Goal: Information Seeking & Learning: Find specific fact

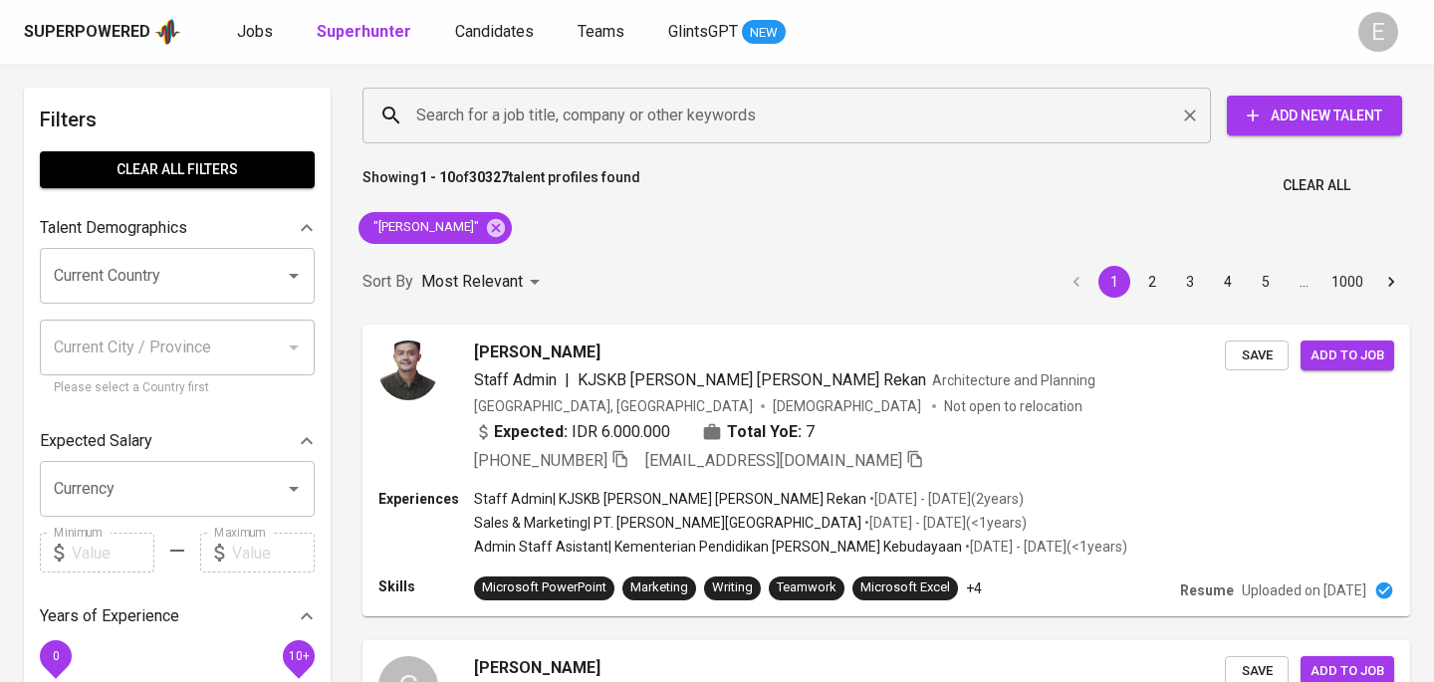
click at [549, 124] on input "Search for a job title, company or other keywords" at bounding box center [791, 116] width 761 height 38
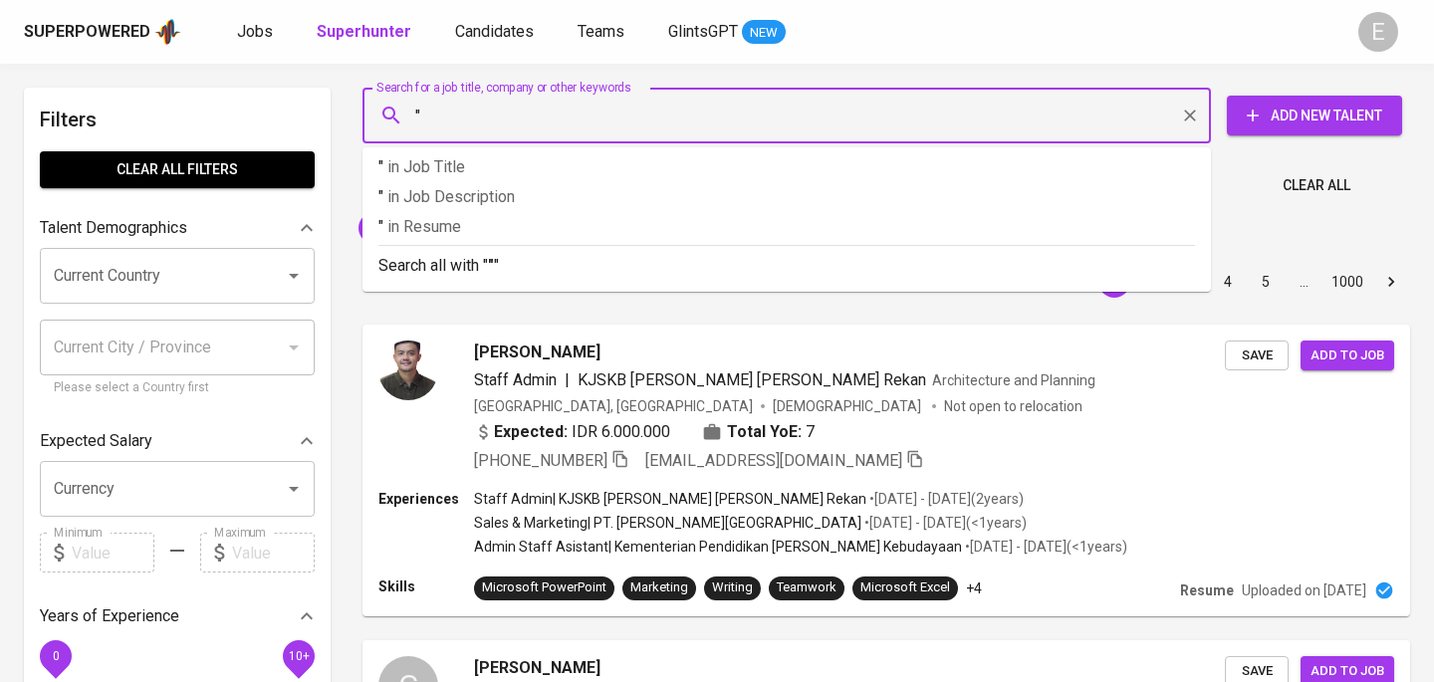
paste input "[PERSON_NAME]"
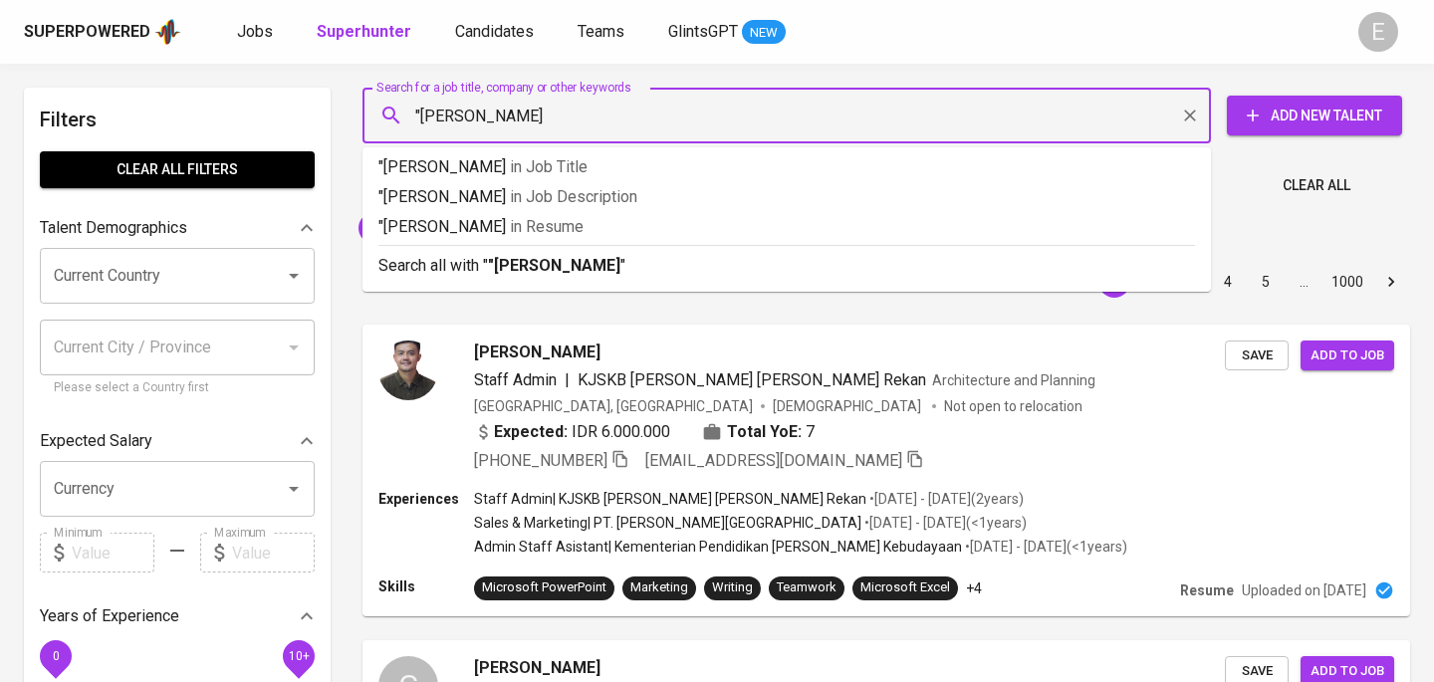
type input ""[PERSON_NAME]""
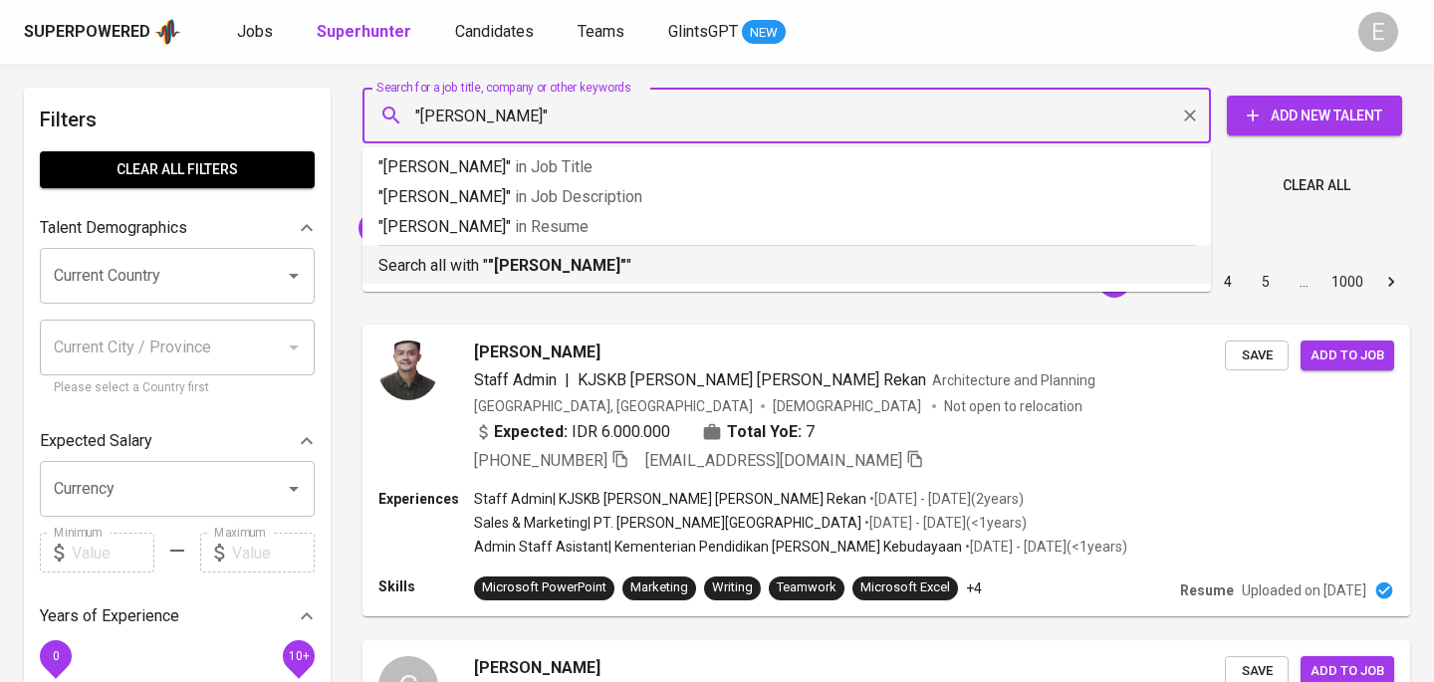
click at [548, 261] on b ""[PERSON_NAME]"" at bounding box center [557, 265] width 138 height 19
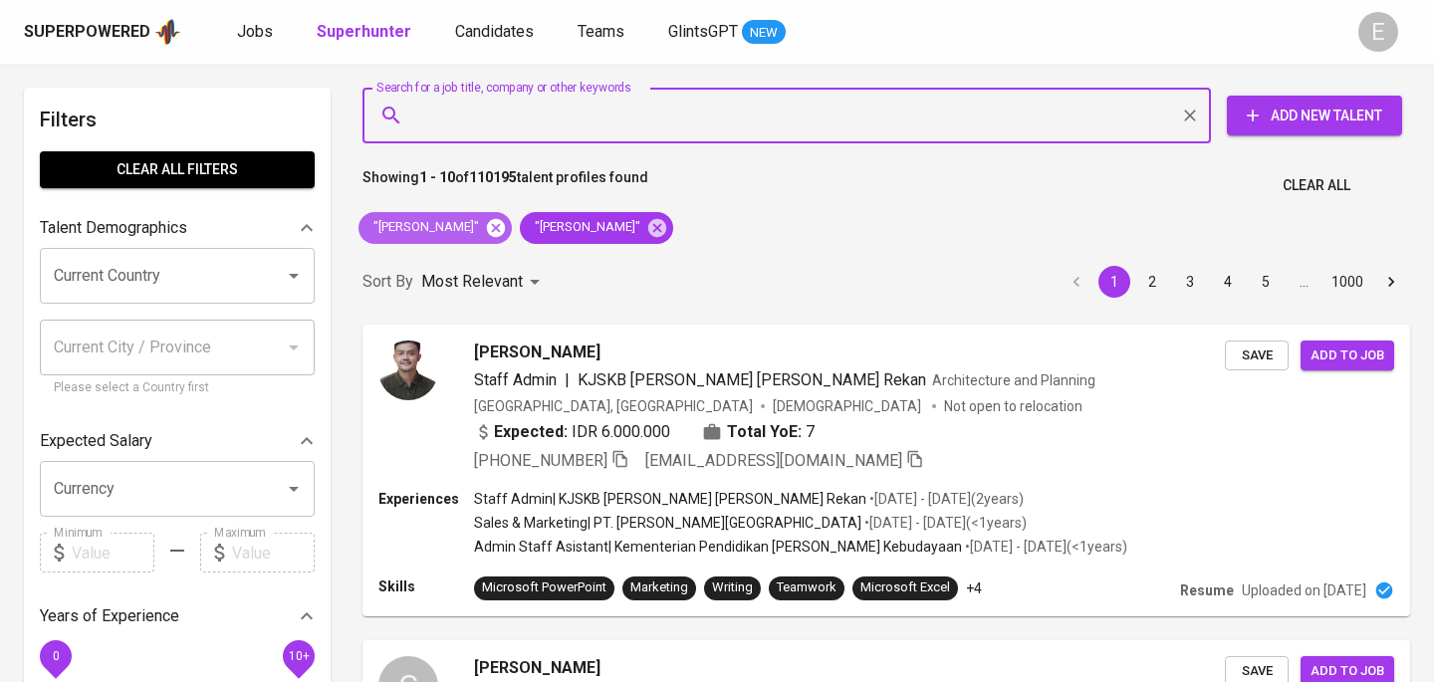
click at [500, 227] on icon at bounding box center [496, 227] width 18 height 18
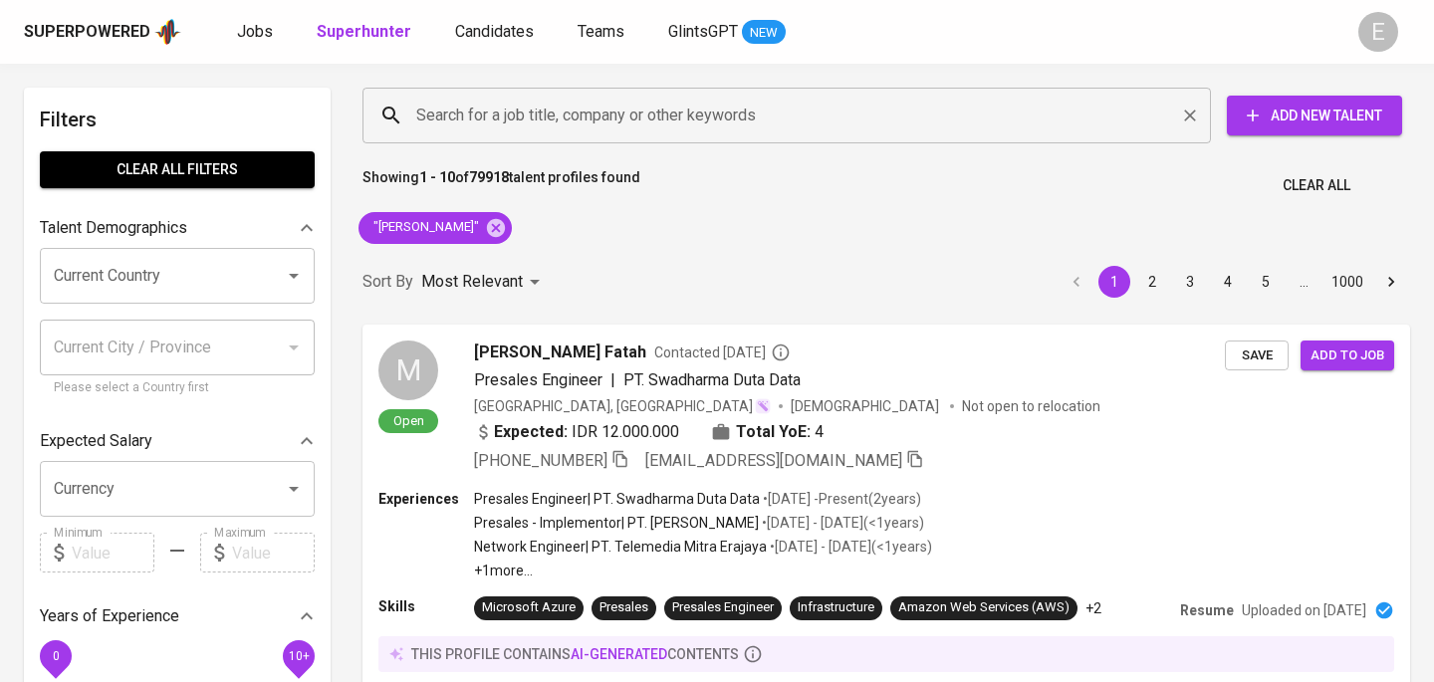
click at [585, 130] on input "Search for a job title, company or other keywords" at bounding box center [791, 116] width 761 height 38
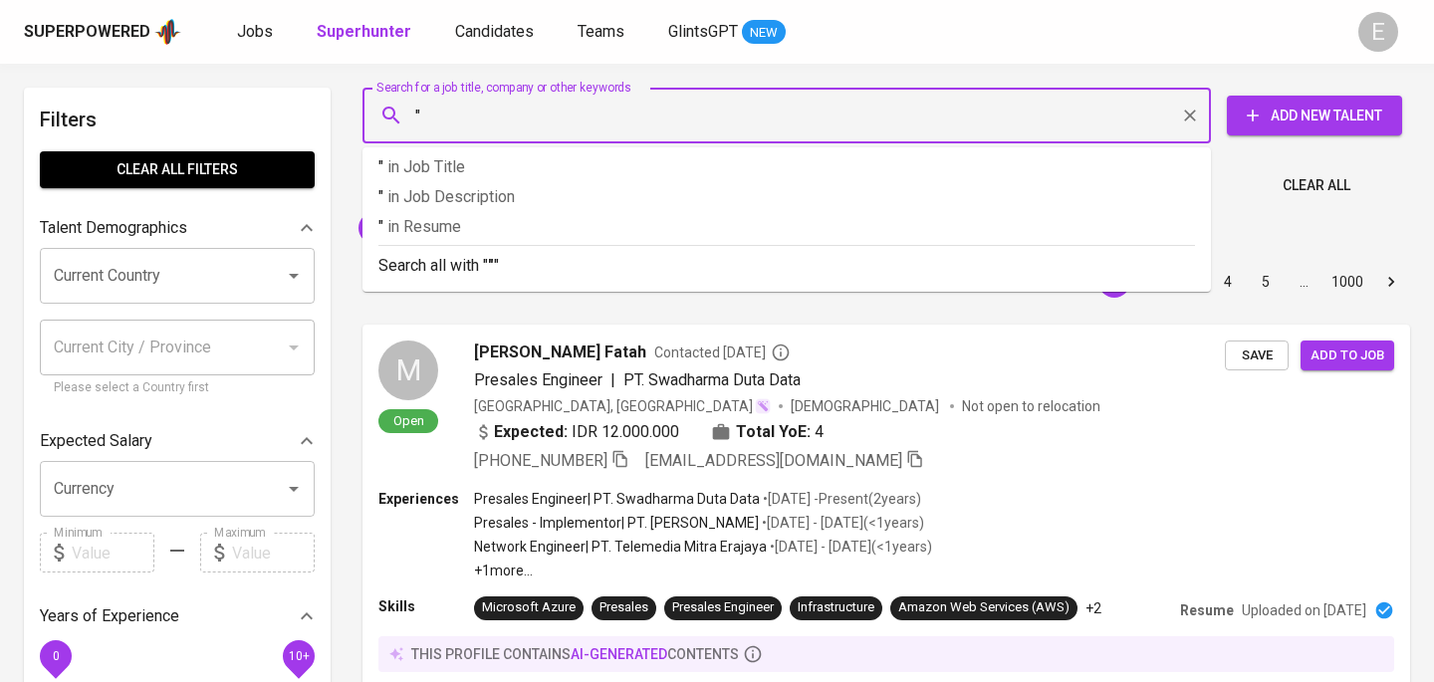
paste input "[PERSON_NAME]"
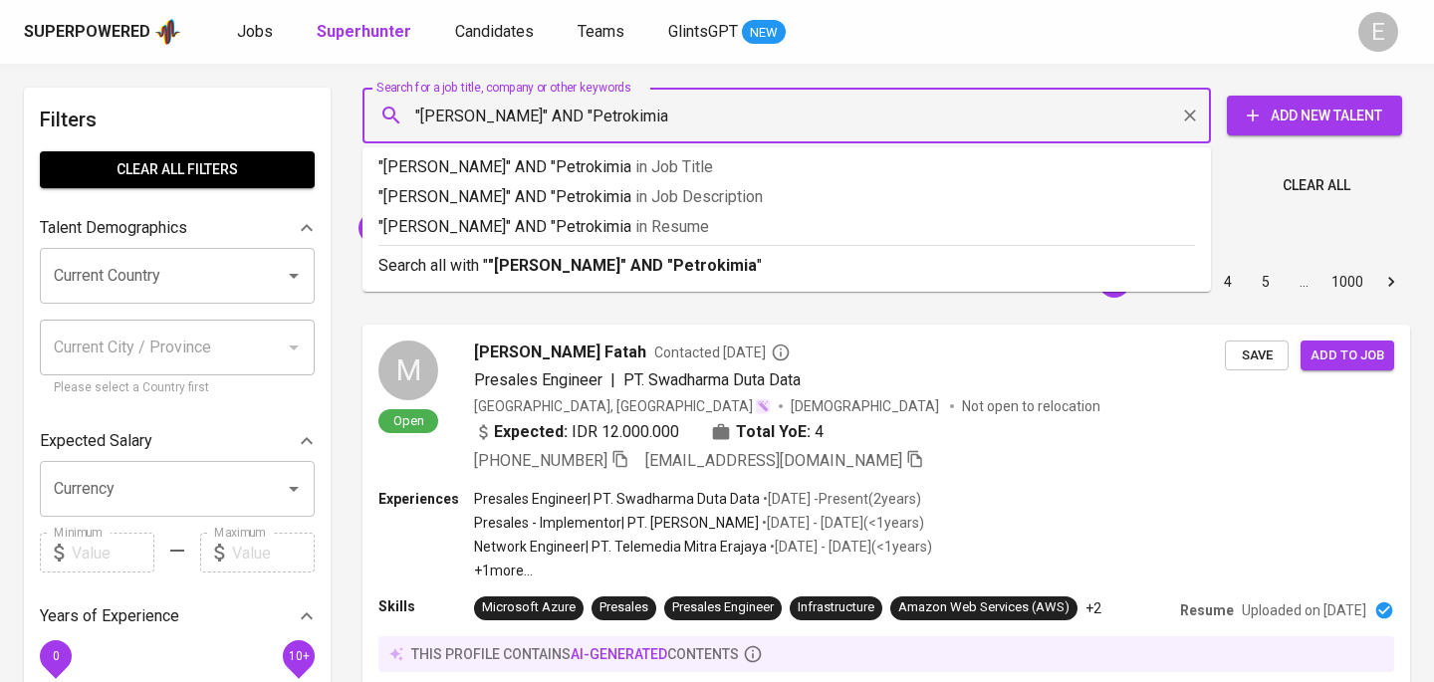
type input ""[PERSON_NAME]" AND "Petrokimia""
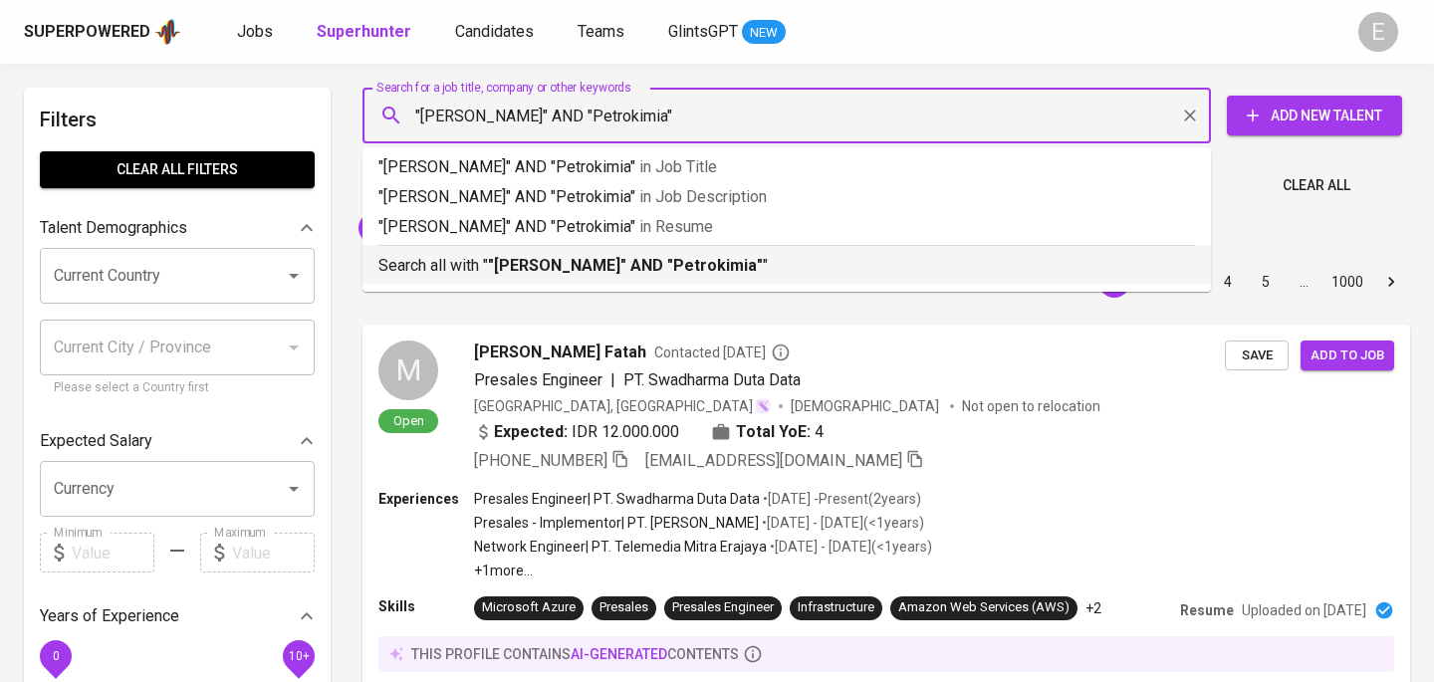
click at [582, 250] on div "Search all with " "[PERSON_NAME]" AND "Petrokimia" "" at bounding box center [786, 261] width 817 height 33
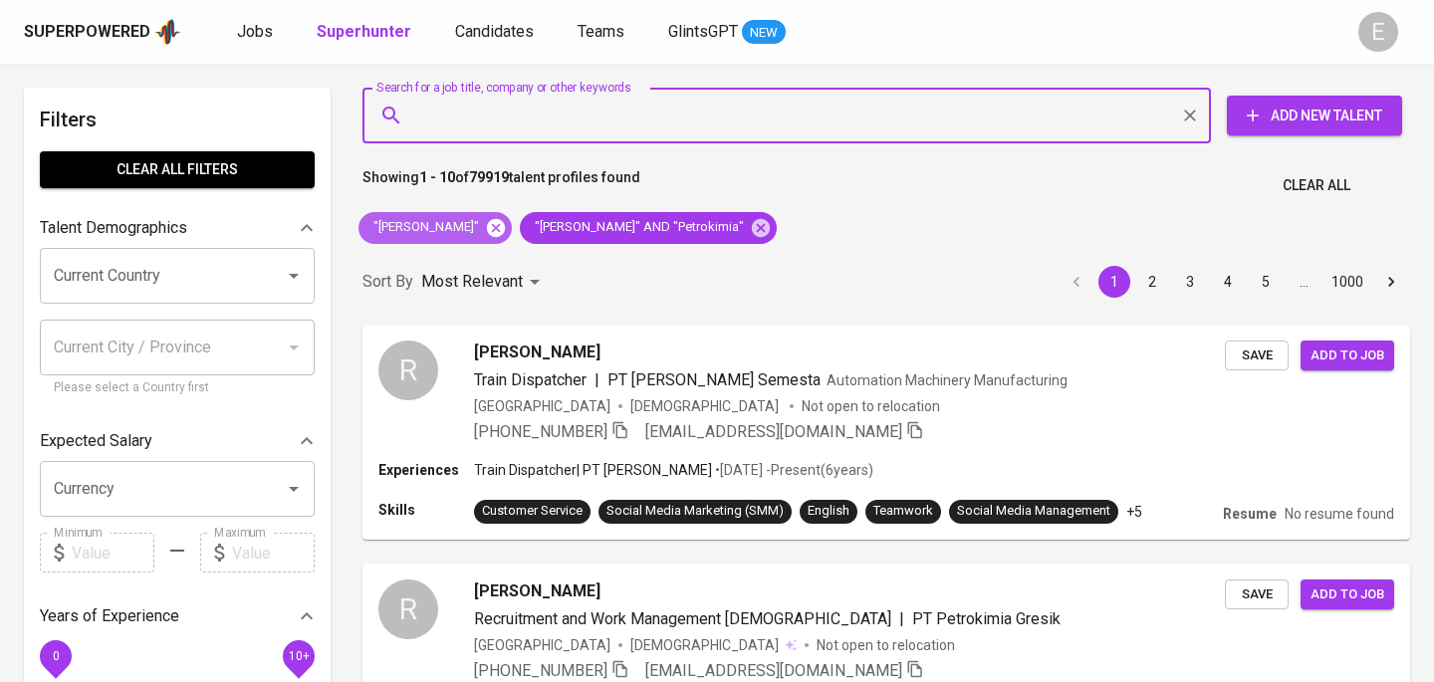
click at [505, 223] on icon at bounding box center [496, 227] width 18 height 18
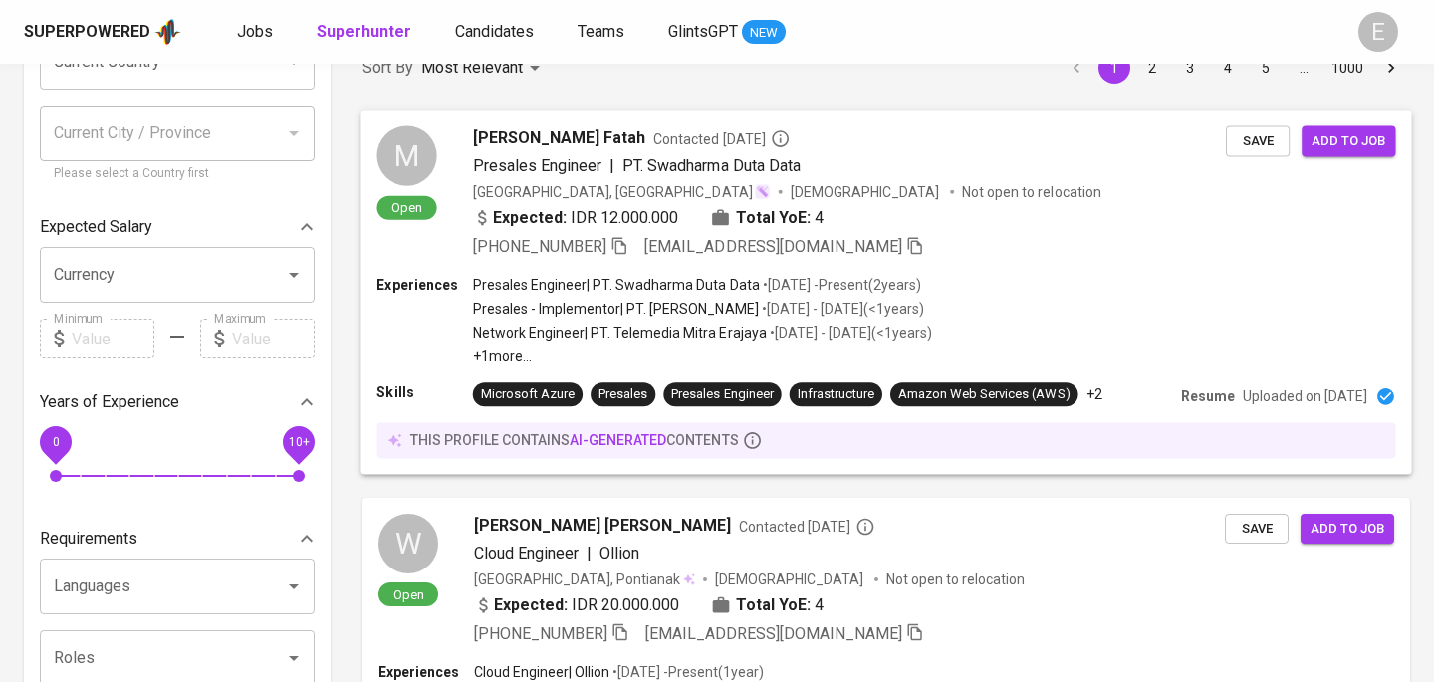
scroll to position [196, 0]
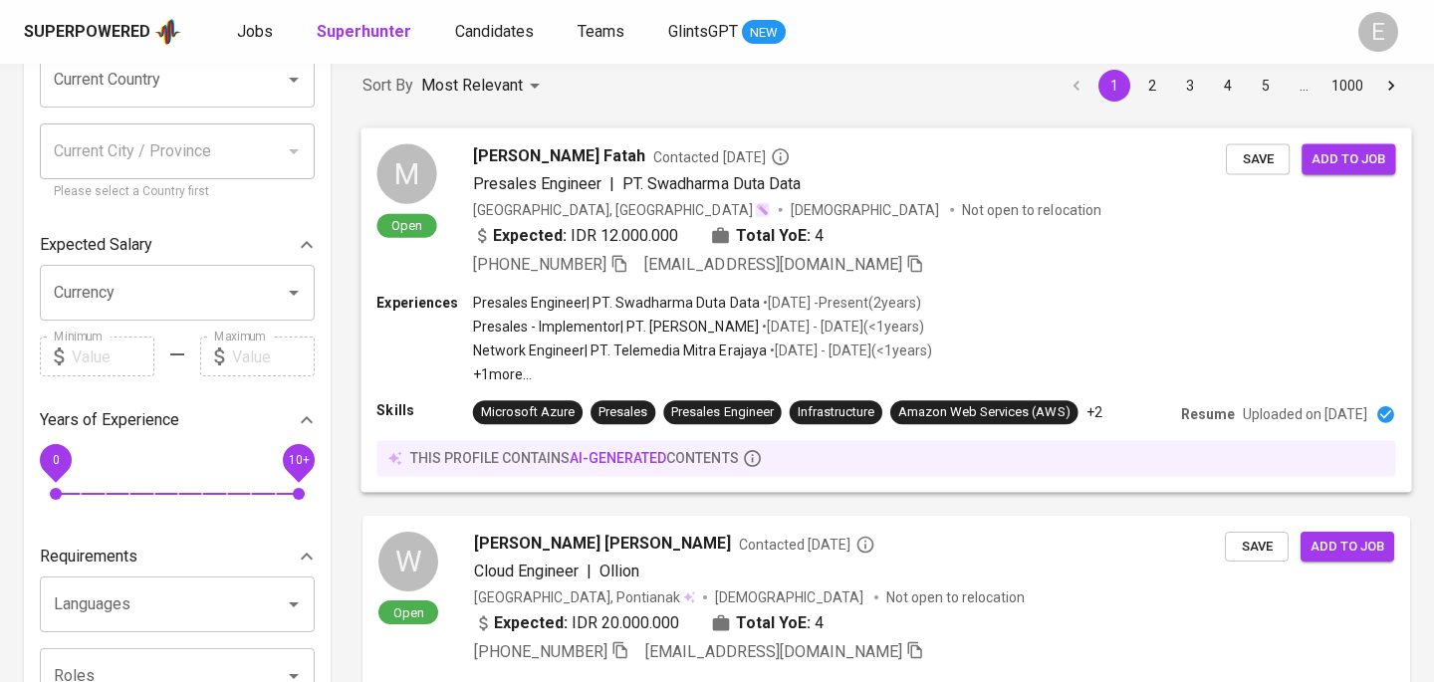
click at [968, 236] on div "Expected: IDR 12.000.000 Total YoE: 4" at bounding box center [849, 237] width 753 height 29
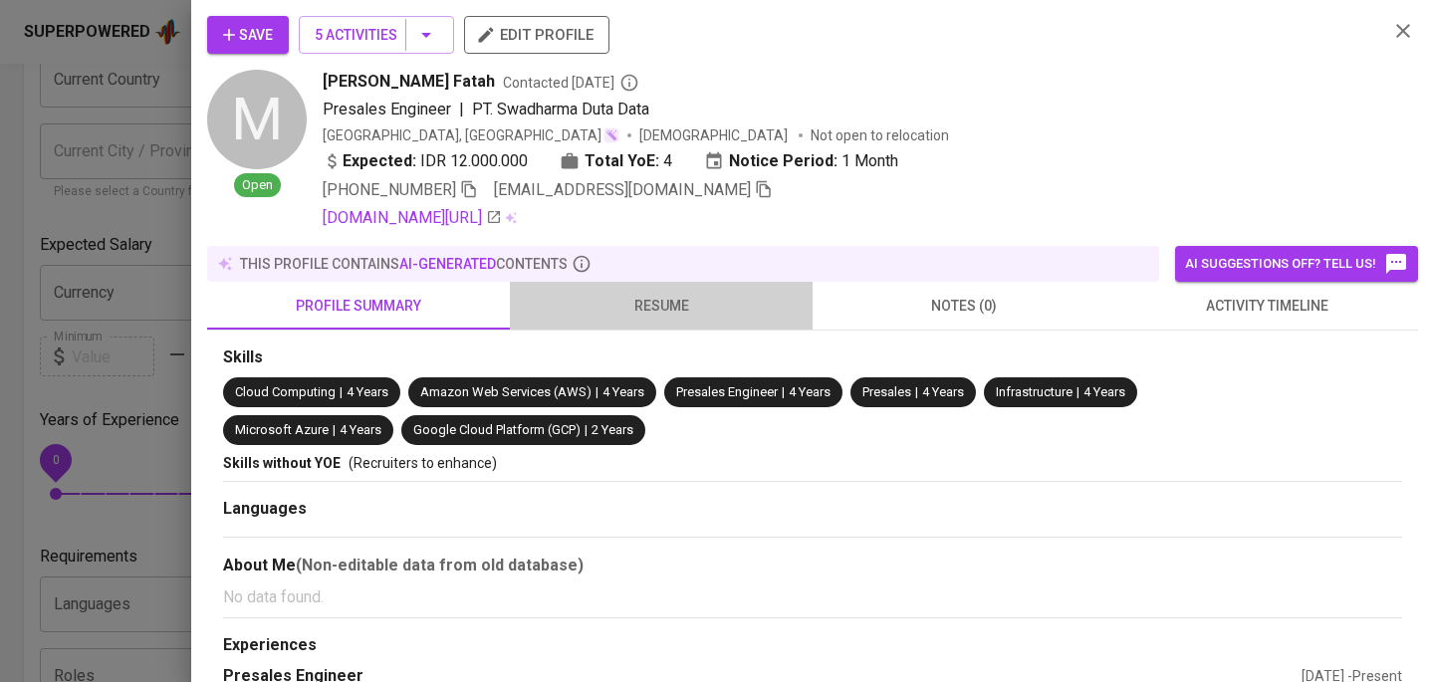
click at [631, 286] on button "resume" at bounding box center [661, 306] width 303 height 48
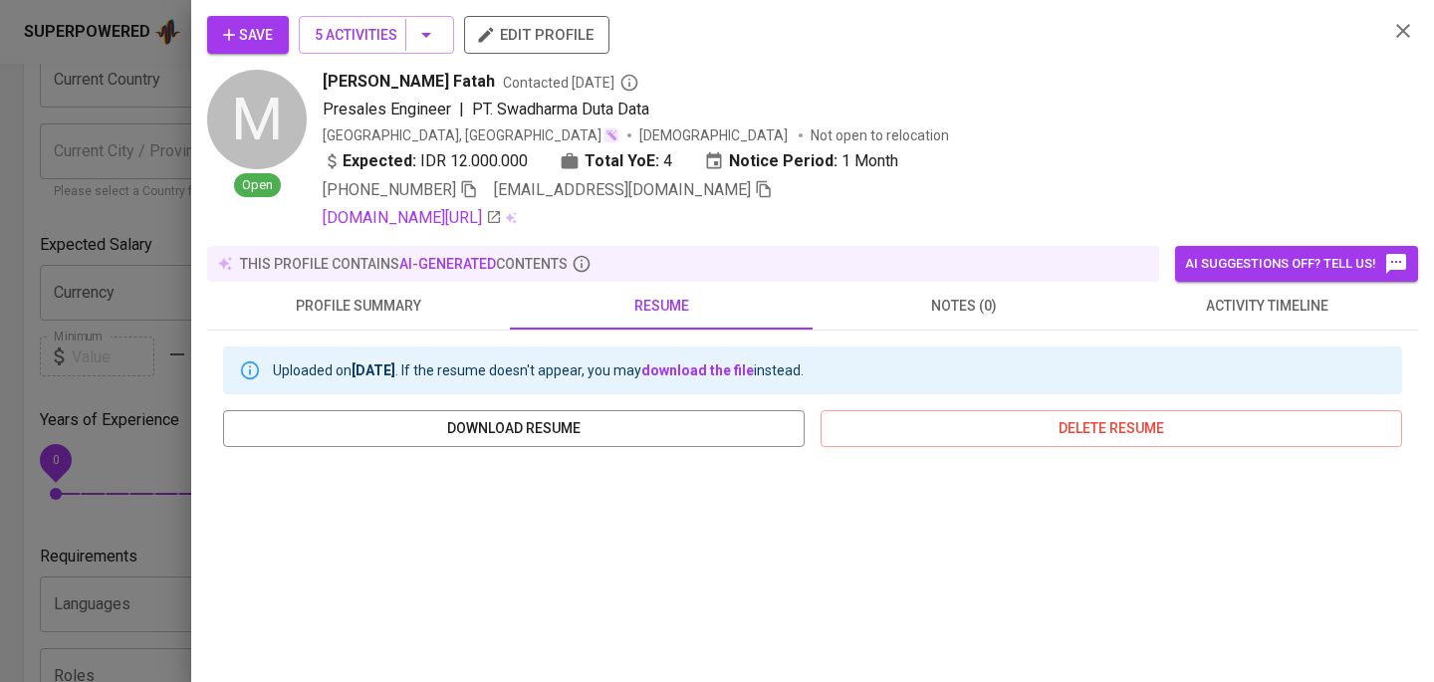
click at [43, 209] on div at bounding box center [717, 341] width 1434 height 682
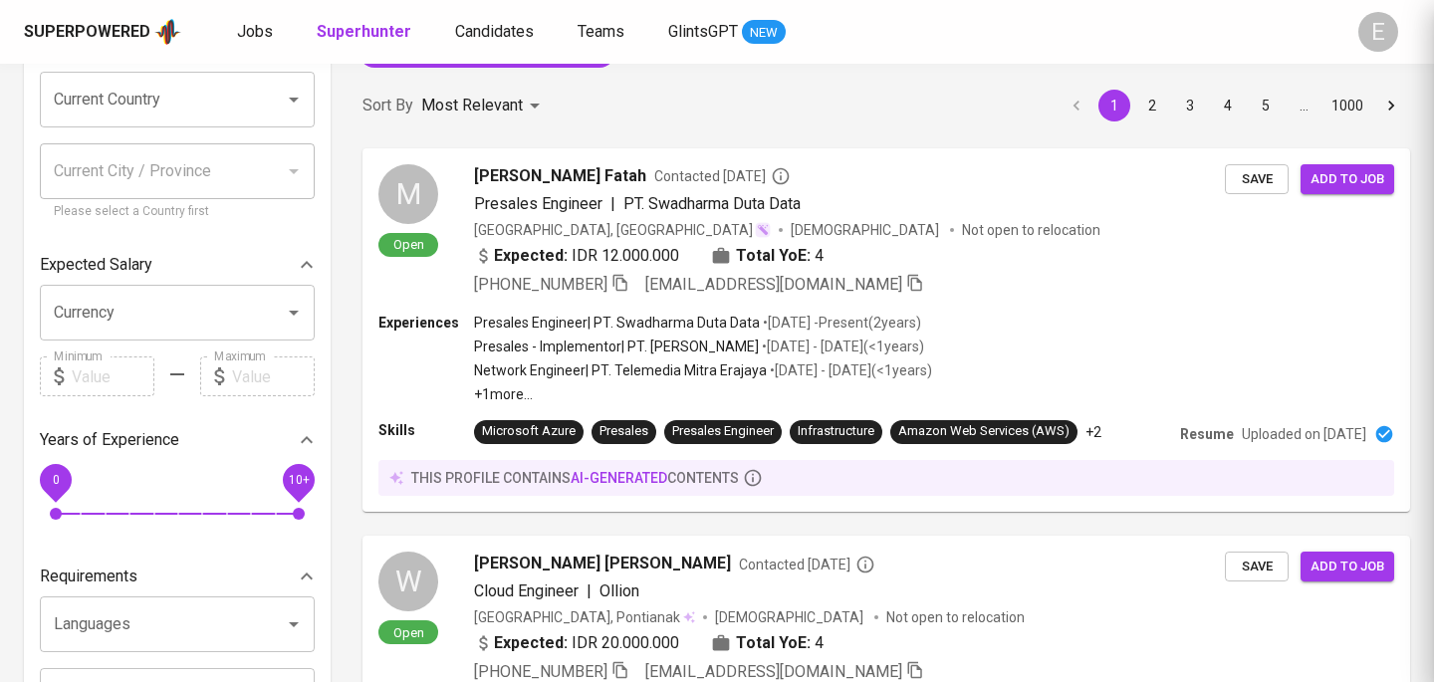
scroll to position [0, 0]
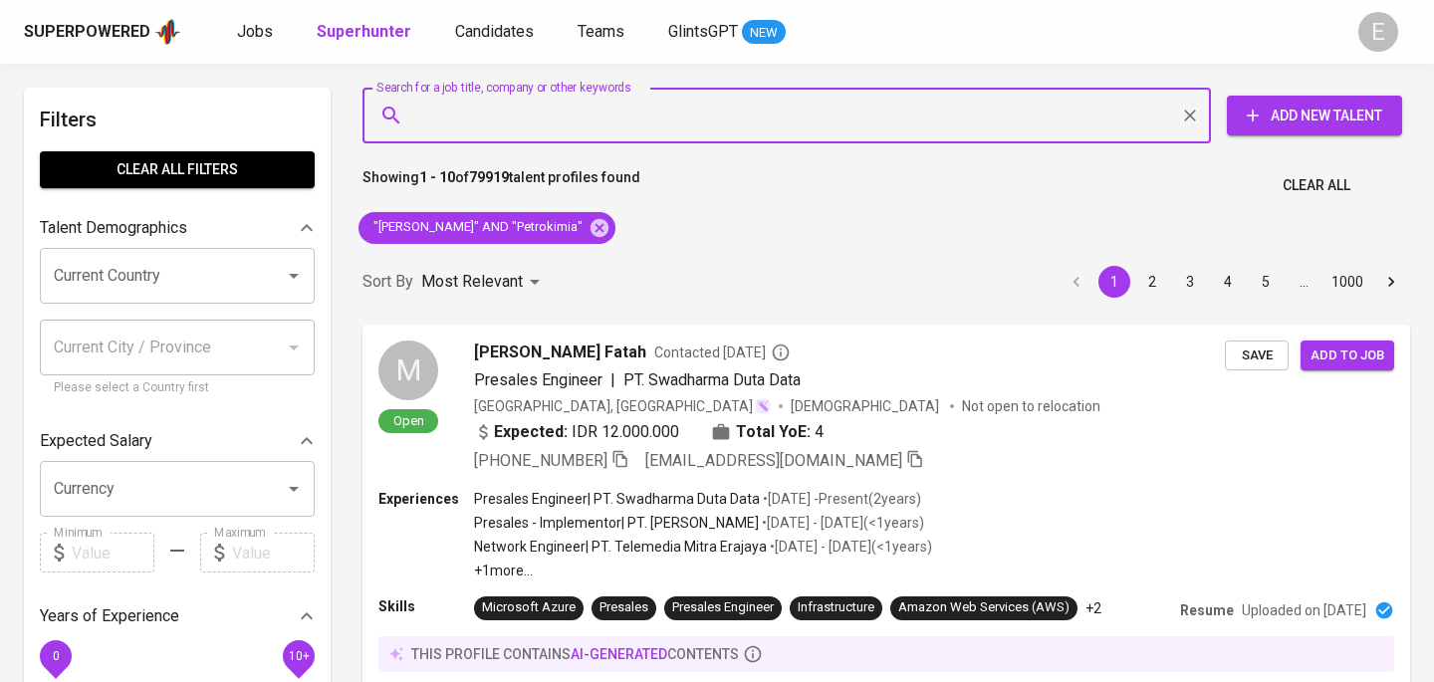
click at [540, 102] on input "Search for a job title, company or other keywords" at bounding box center [791, 116] width 761 height 38
paste input "[URL][DOMAIN_NAME]"
type input "[URL][DOMAIN_NAME]"
paste input "[EMAIL_ADDRESS][DOMAIN_NAME]"
type input "[EMAIL_ADDRESS][DOMAIN_NAME]"
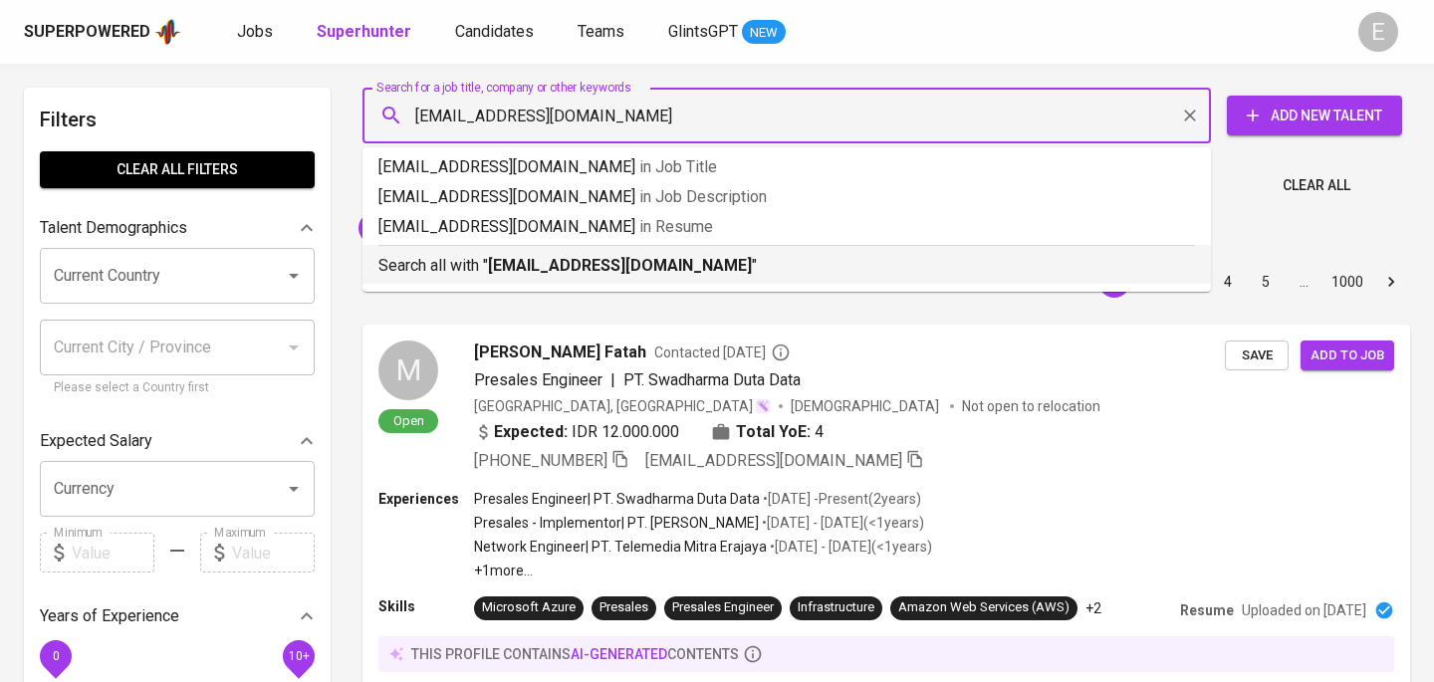
click at [618, 265] on b "[EMAIL_ADDRESS][DOMAIN_NAME]" at bounding box center [620, 265] width 264 height 19
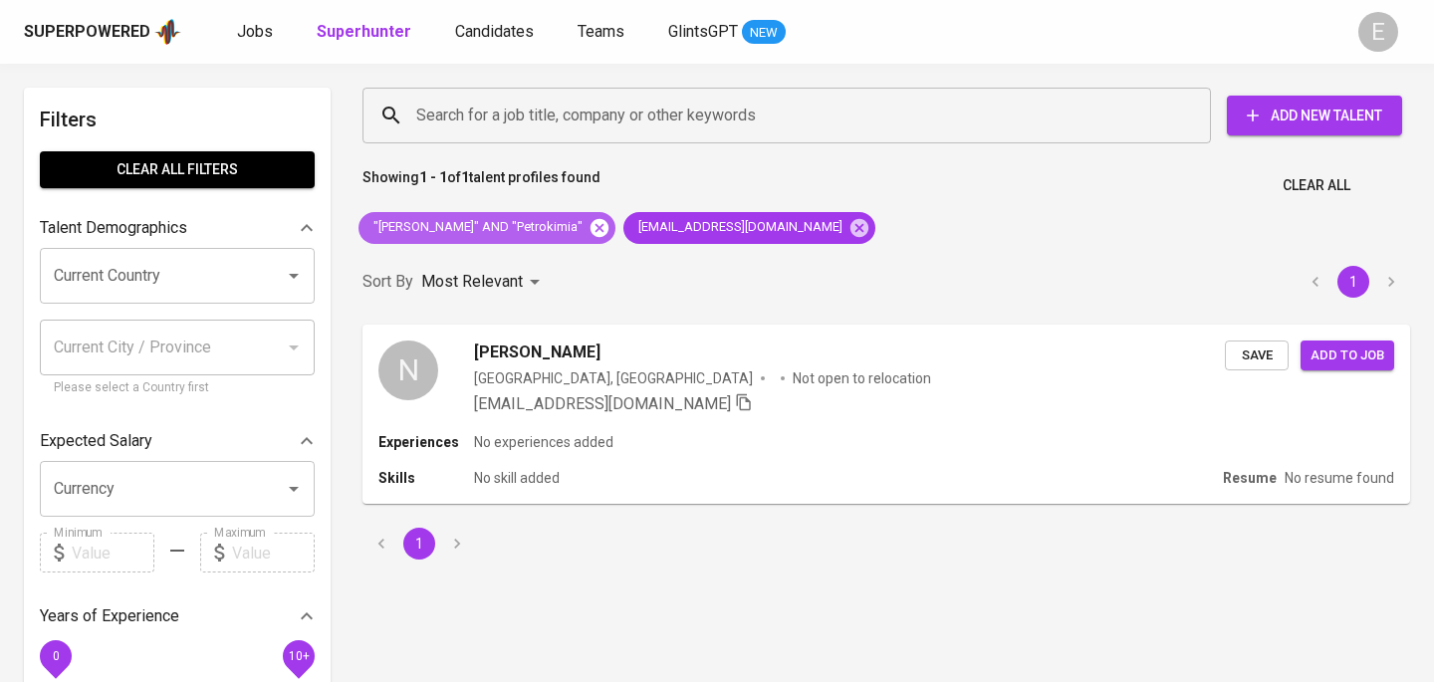
click at [610, 226] on icon at bounding box center [600, 228] width 22 height 22
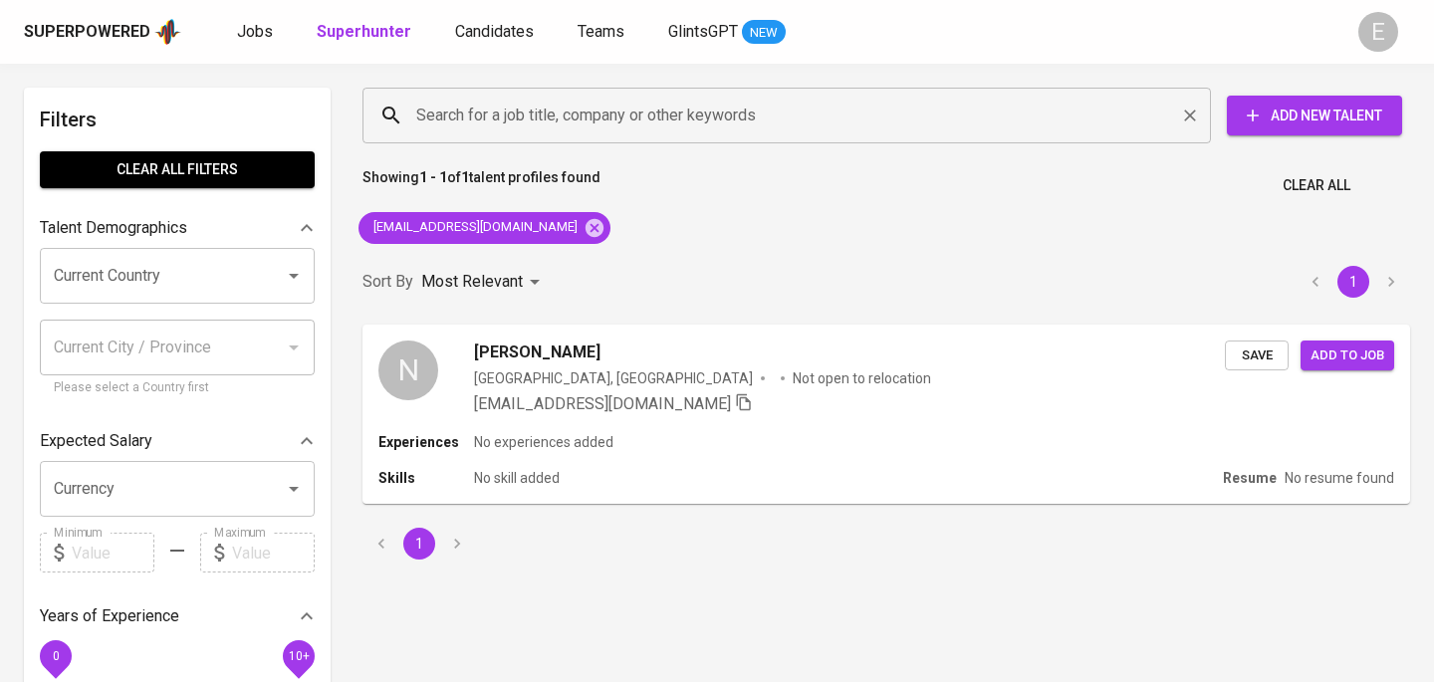
click at [536, 113] on input "Search for a job title, company or other keywords" at bounding box center [791, 116] width 761 height 38
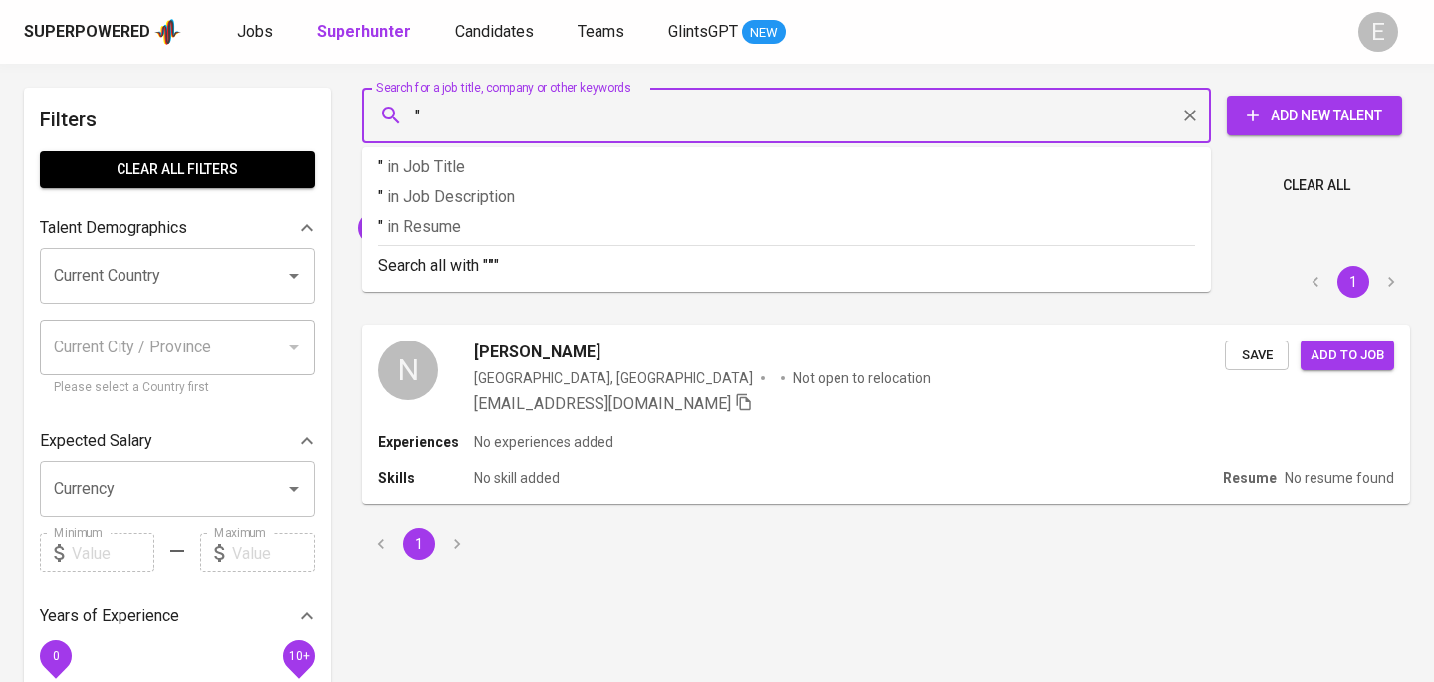
paste input "[PERSON_NAME]"
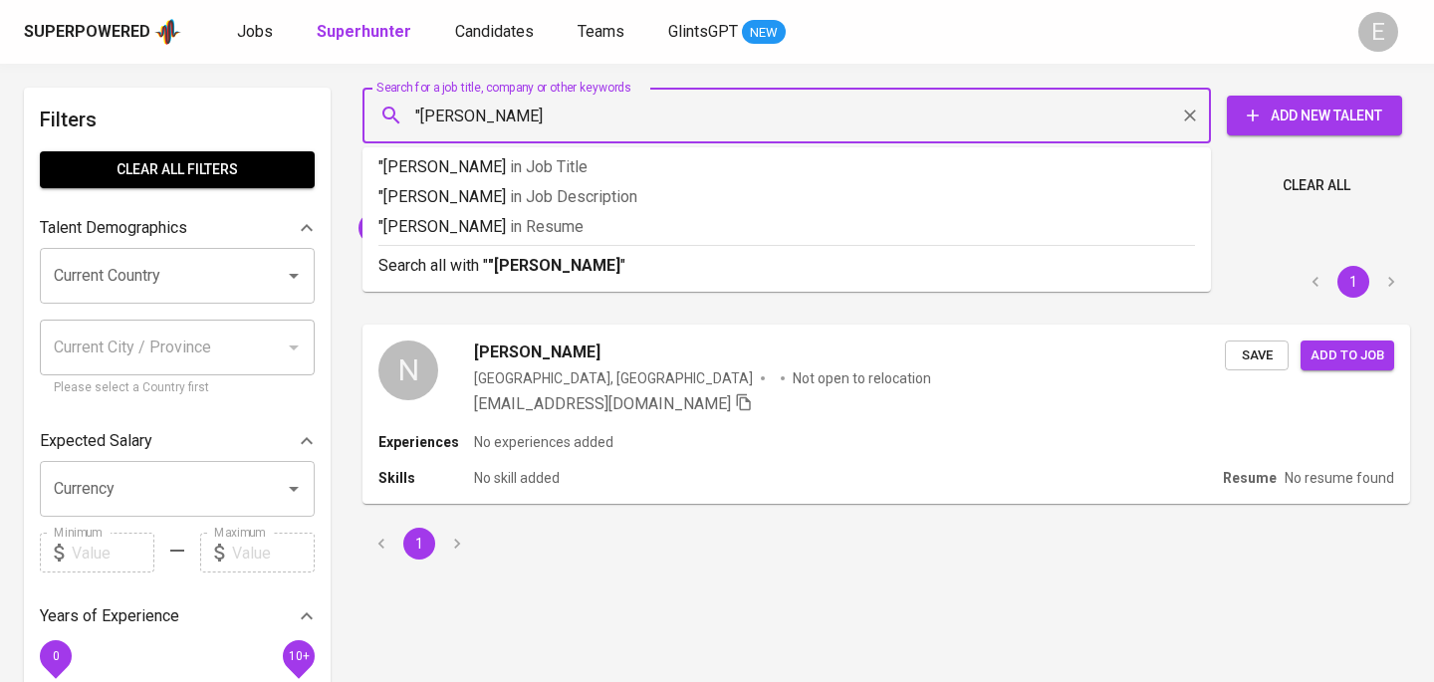
type input ""[PERSON_NAME]""
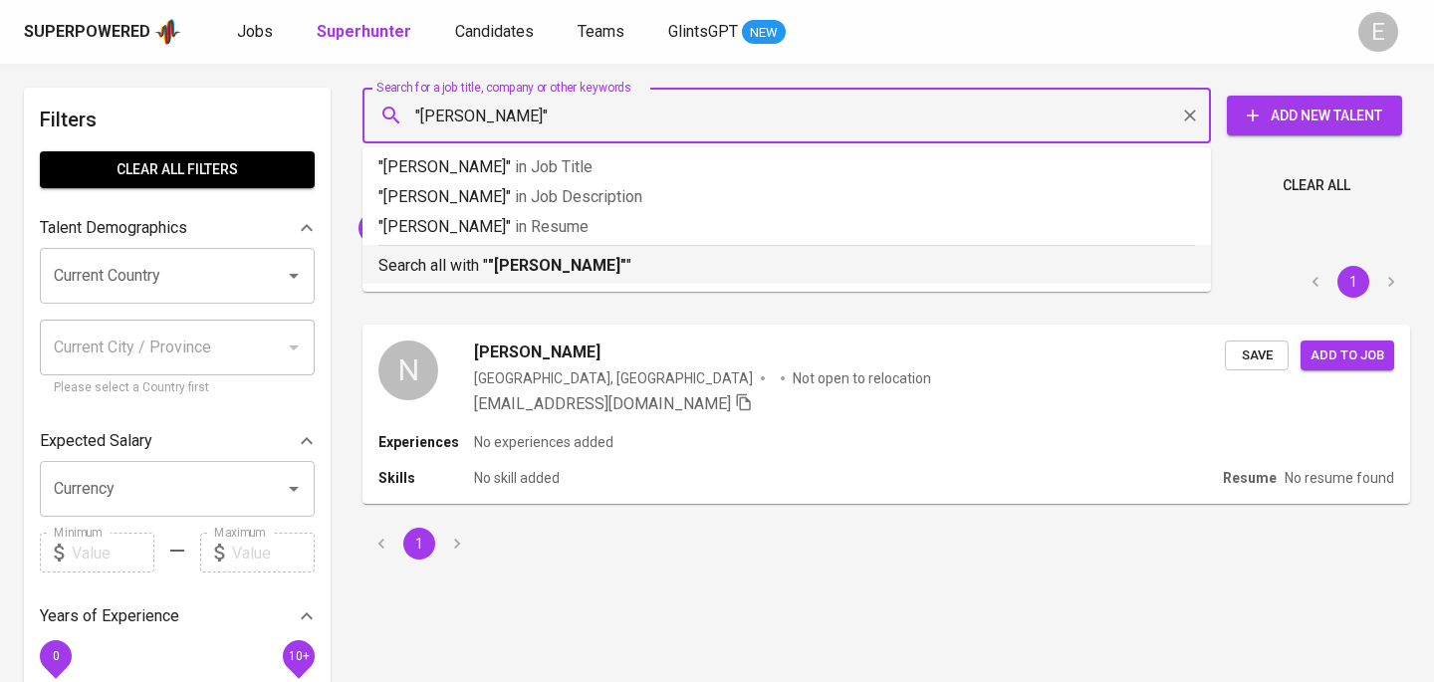
click at [530, 271] on b ""[PERSON_NAME]"" at bounding box center [557, 265] width 138 height 19
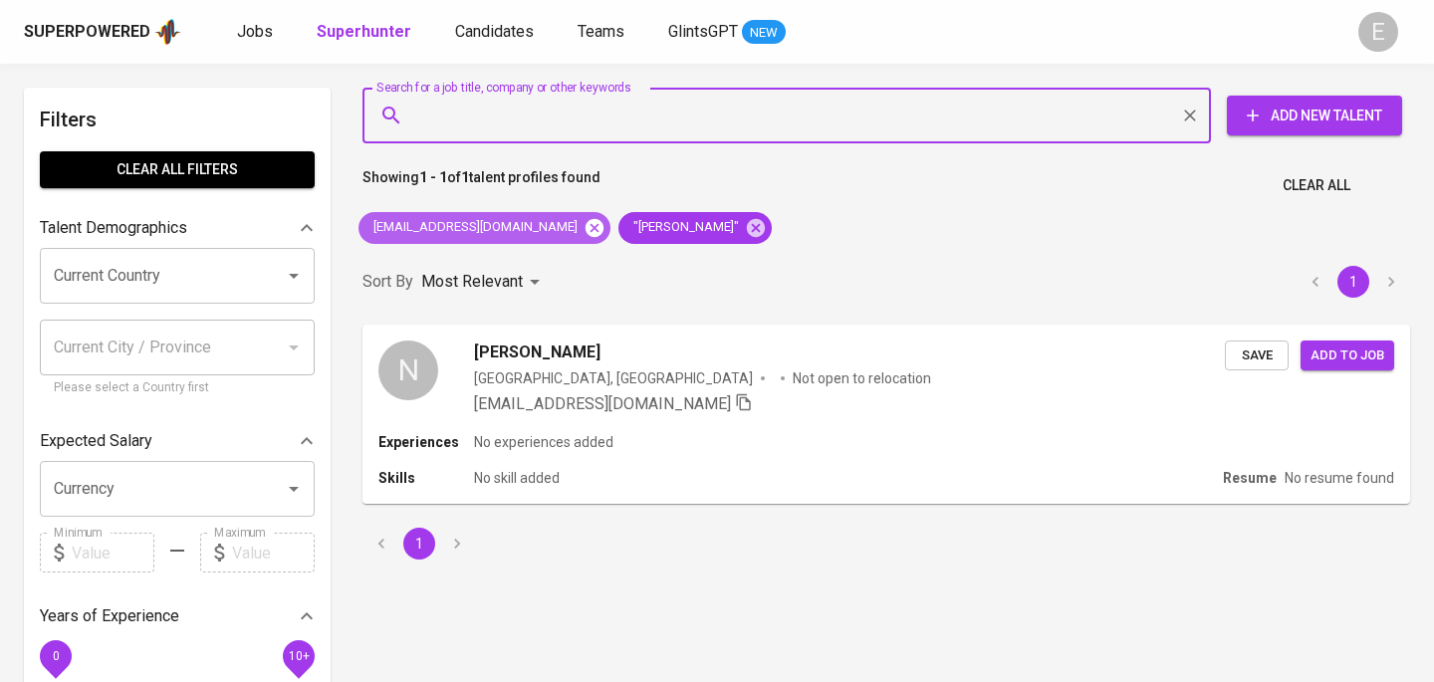
click at [584, 231] on icon at bounding box center [595, 228] width 22 height 22
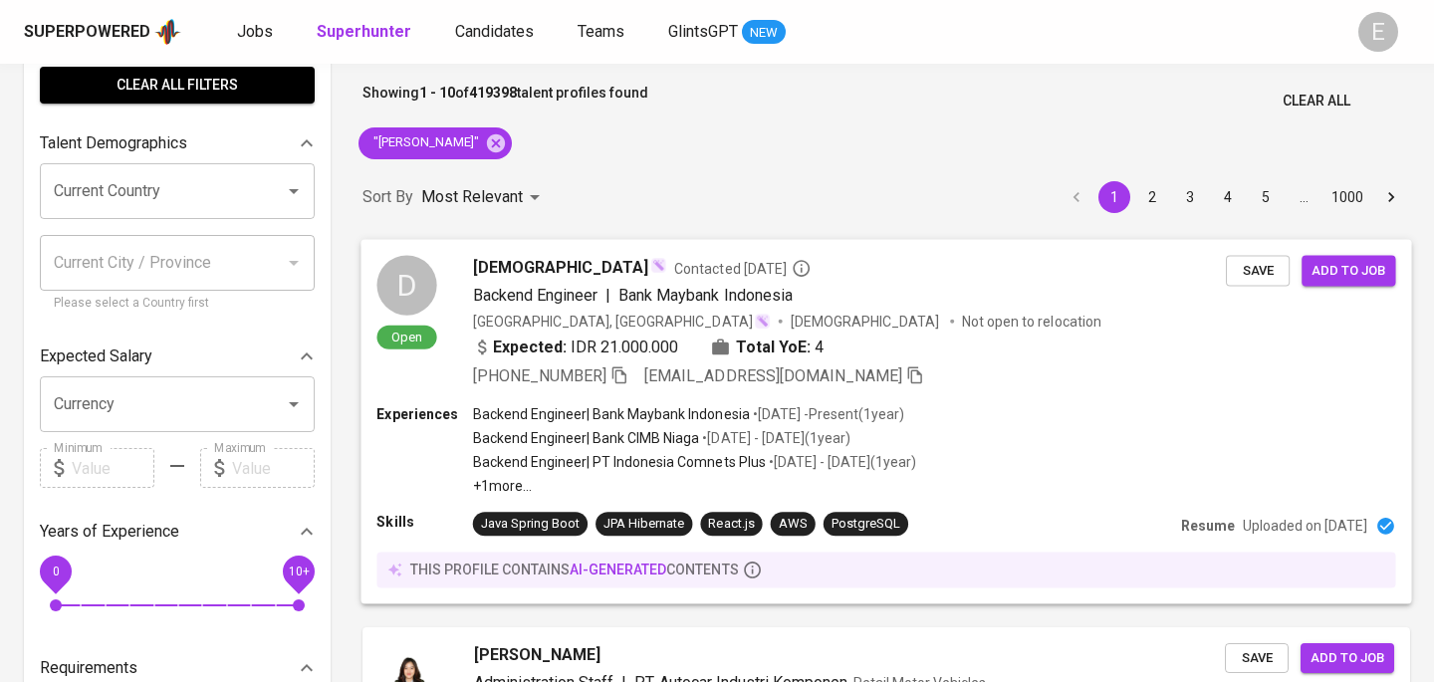
scroll to position [58, 0]
